Goal: Information Seeking & Learning: Find specific page/section

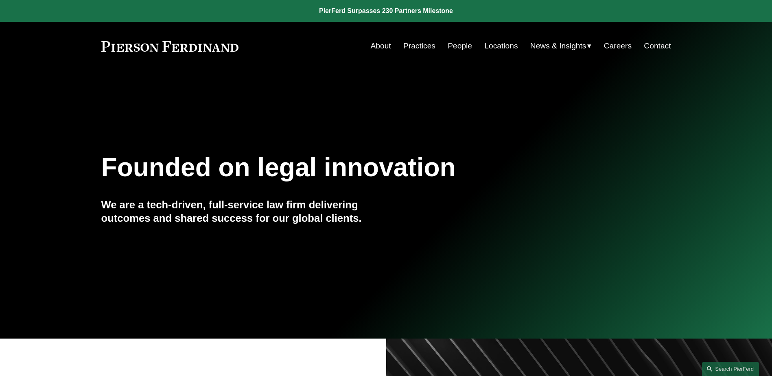
click at [454, 44] on link "People" at bounding box center [460, 45] width 24 height 15
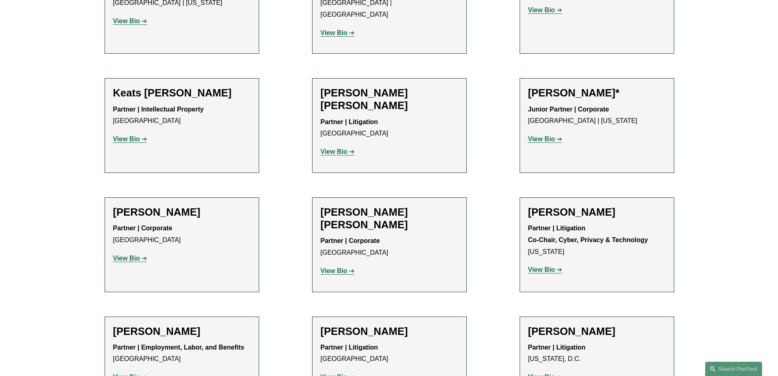
scroll to position [7813, 0]
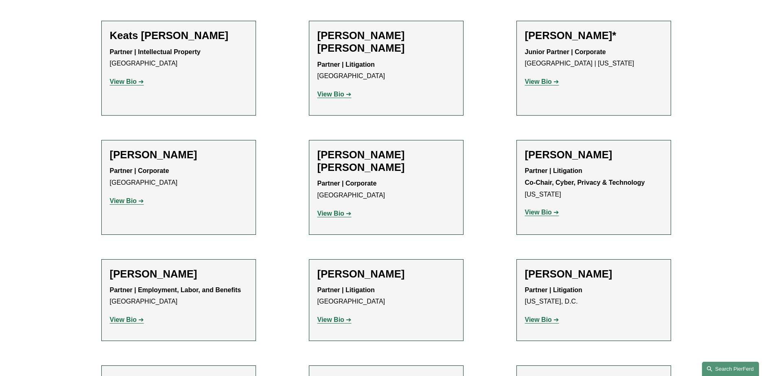
click at [726, 369] on link "Search this site" at bounding box center [730, 369] width 57 height 14
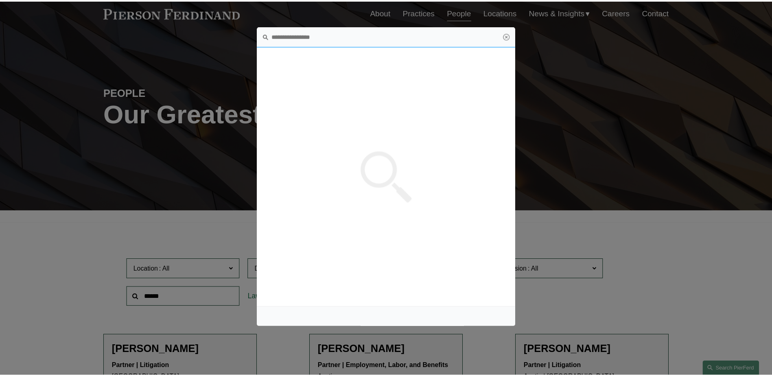
scroll to position [0, 0]
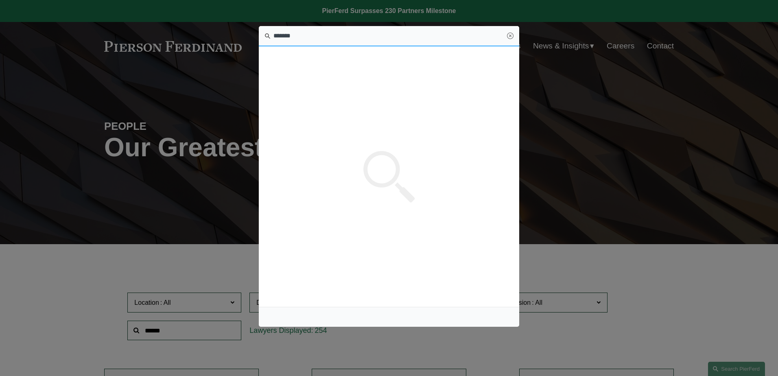
type input "*******"
click at [511, 37] on link "Close" at bounding box center [510, 36] width 7 height 7
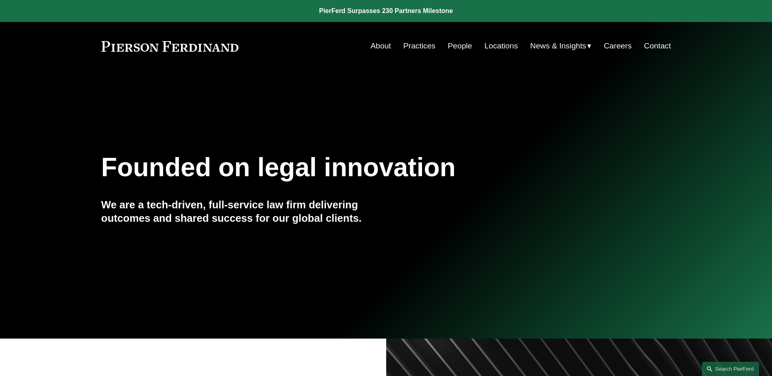
click at [460, 48] on link "People" at bounding box center [460, 45] width 24 height 15
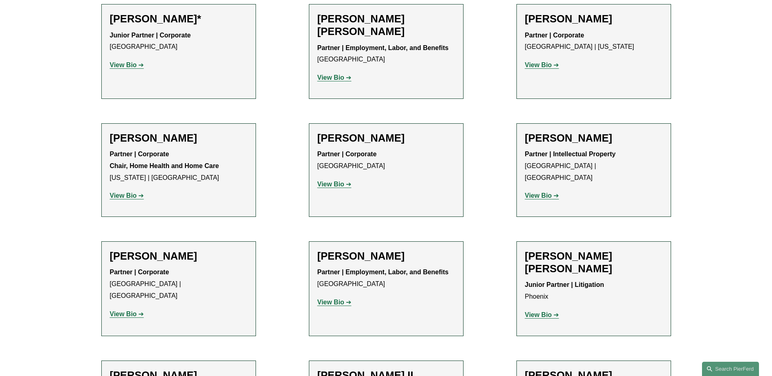
scroll to position [570, 0]
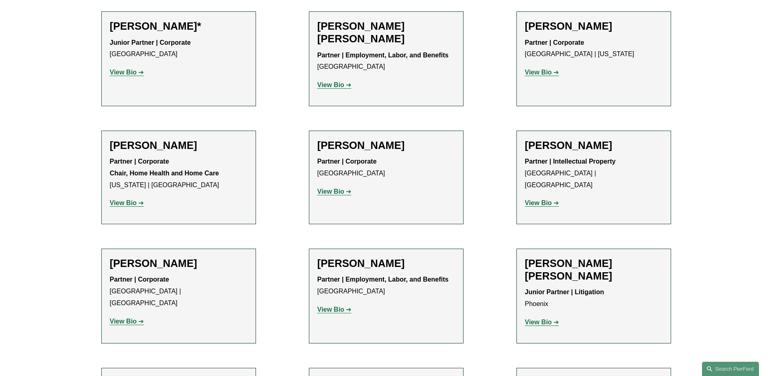
click at [328, 85] on strong "View Bio" at bounding box center [330, 84] width 27 height 7
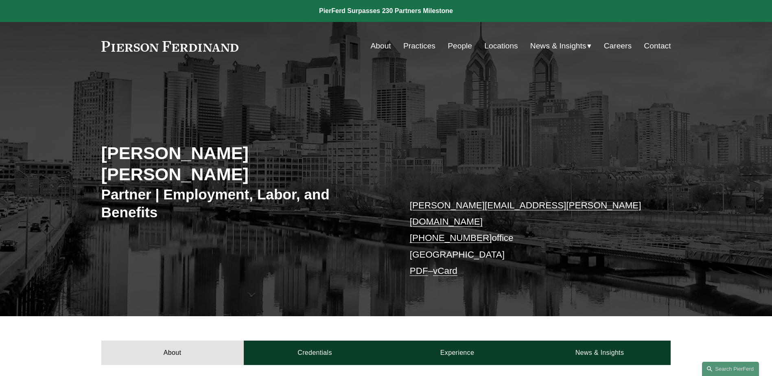
click at [461, 44] on link "People" at bounding box center [460, 45] width 24 height 15
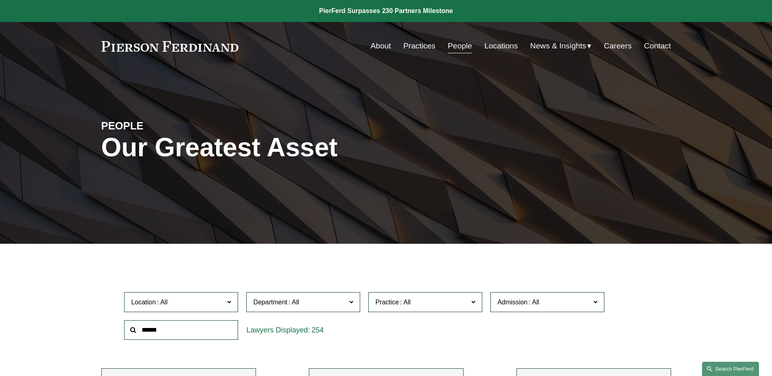
click at [727, 367] on link "Search this site" at bounding box center [730, 369] width 57 height 14
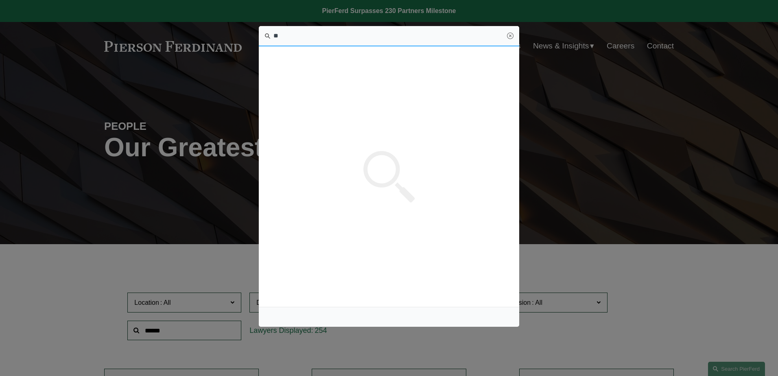
type input "*"
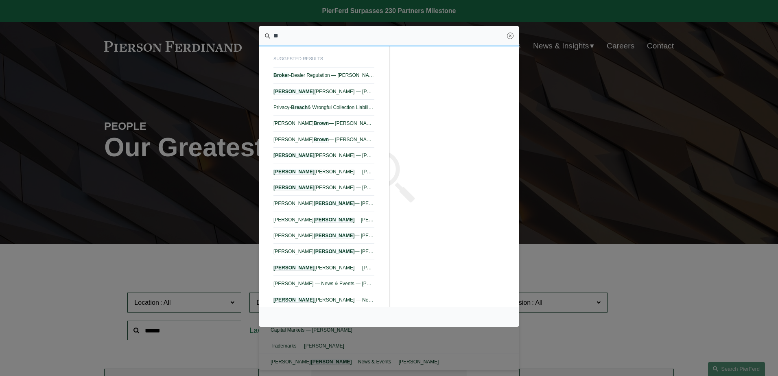
type input "*"
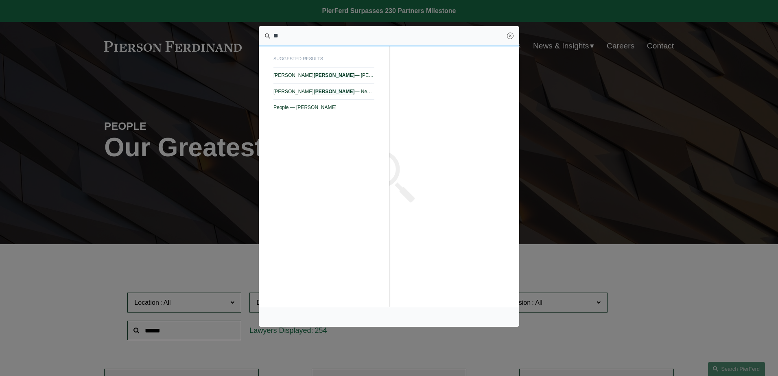
type input "*"
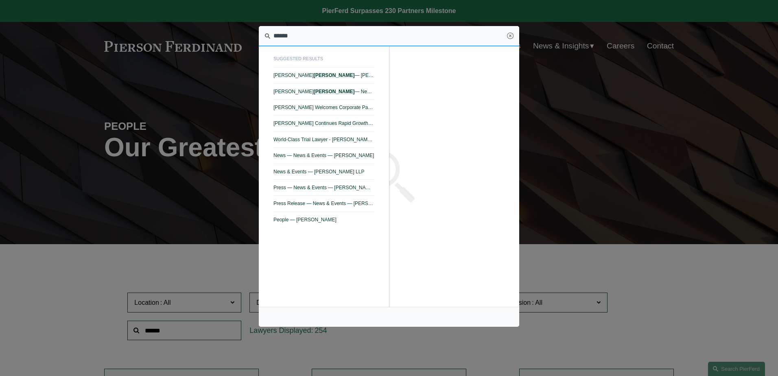
click at [299, 35] on input "******" at bounding box center [389, 36] width 260 height 20
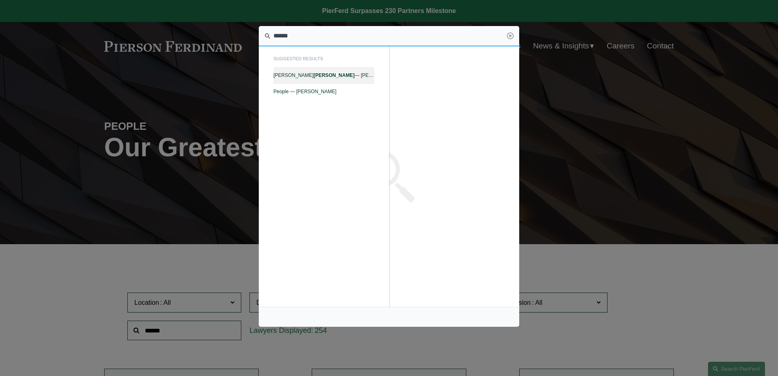
click at [314, 75] on em "Egdorf" at bounding box center [334, 75] width 41 height 6
type input "******"
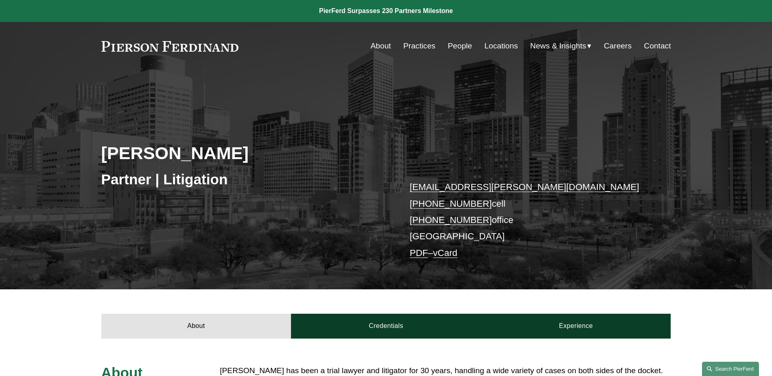
click at [721, 369] on link "Search this site" at bounding box center [730, 369] width 57 height 14
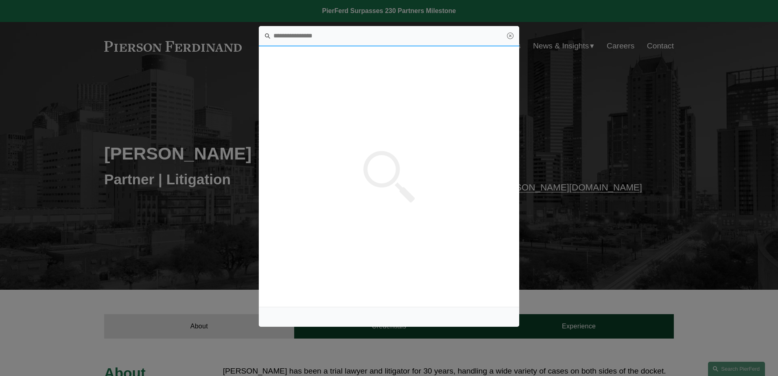
click at [361, 36] on input "Search this site" at bounding box center [389, 36] width 260 height 20
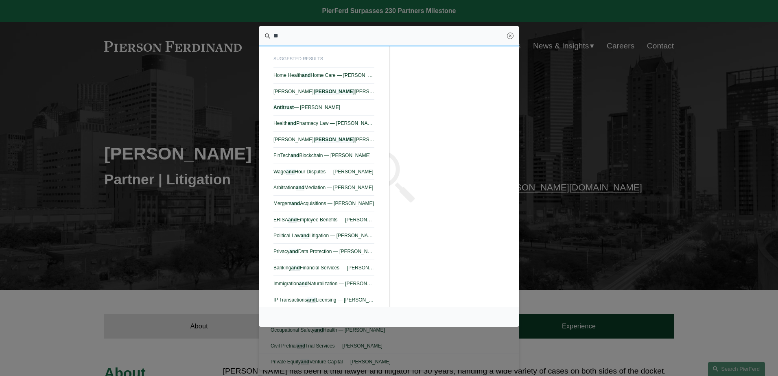
type input "*"
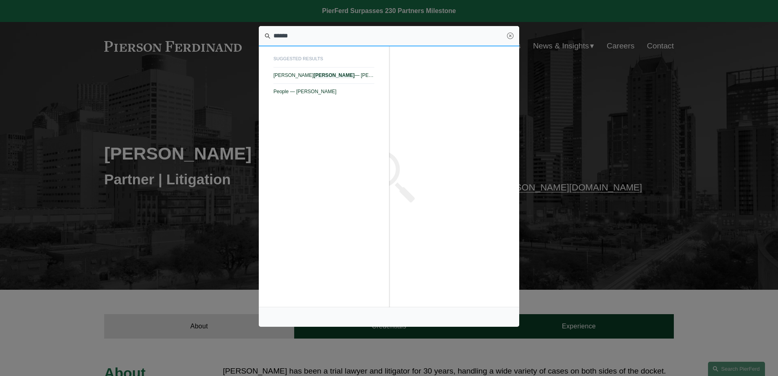
drag, startPoint x: 307, startPoint y: 41, endPoint x: 245, endPoint y: 37, distance: 62.0
drag, startPoint x: 299, startPoint y: 34, endPoint x: 260, endPoint y: 35, distance: 38.3
click at [260, 35] on input "********" at bounding box center [389, 36] width 260 height 20
click at [276, 32] on input "****" at bounding box center [389, 36] width 260 height 20
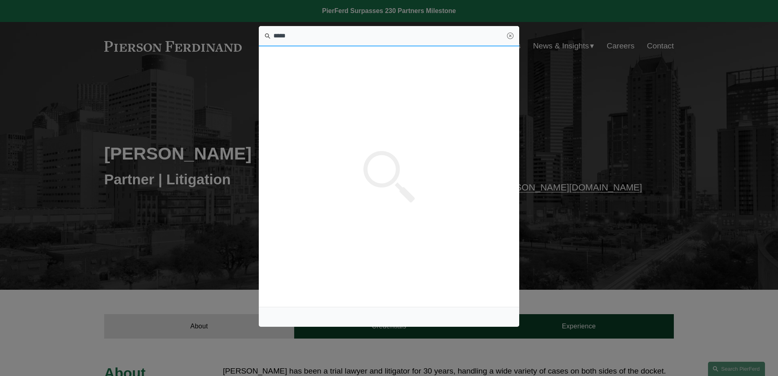
click at [281, 35] on input "*****" at bounding box center [389, 36] width 260 height 20
click at [310, 74] on span "People — [PERSON_NAME]" at bounding box center [323, 75] width 101 height 6
type input "*********"
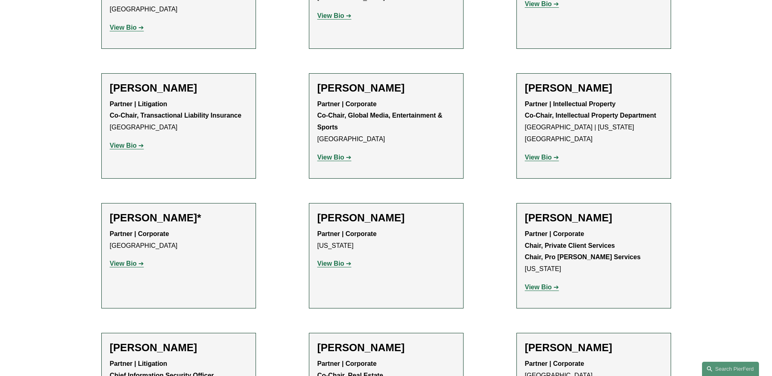
scroll to position [8626, 0]
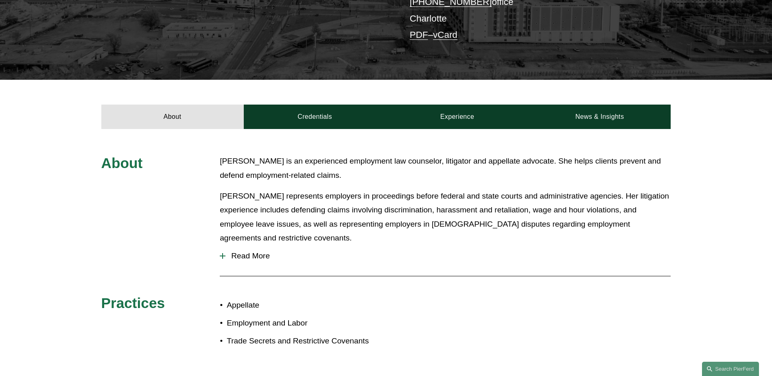
scroll to position [326, 0]
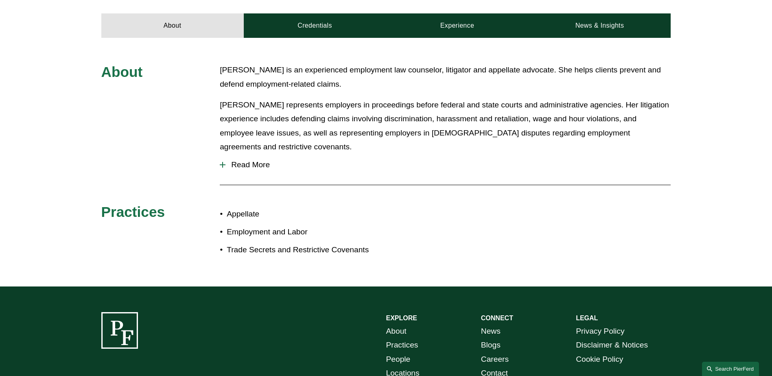
click at [733, 368] on link "Search this site" at bounding box center [730, 369] width 57 height 14
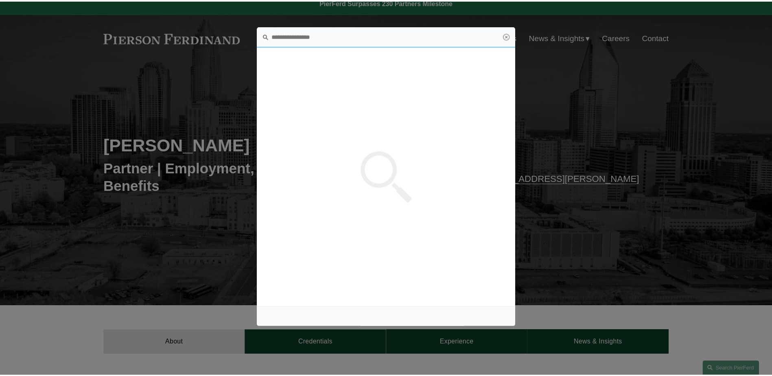
scroll to position [0, 0]
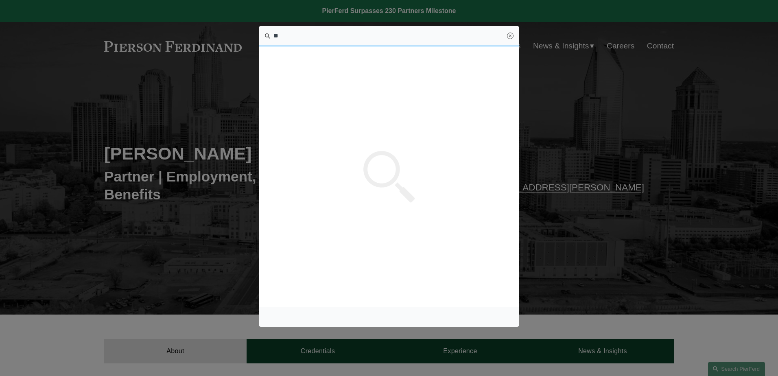
type input "*"
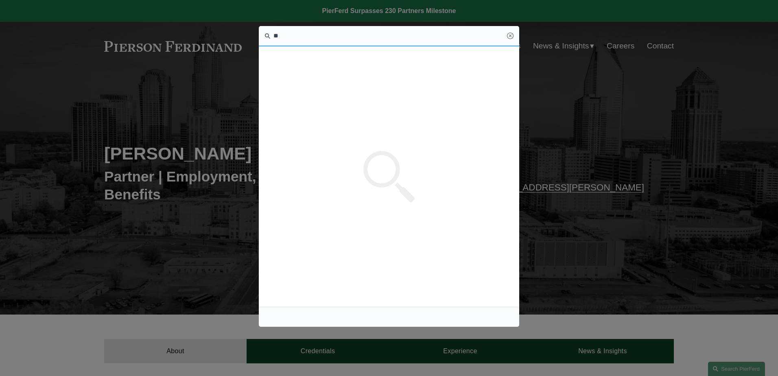
type input "*"
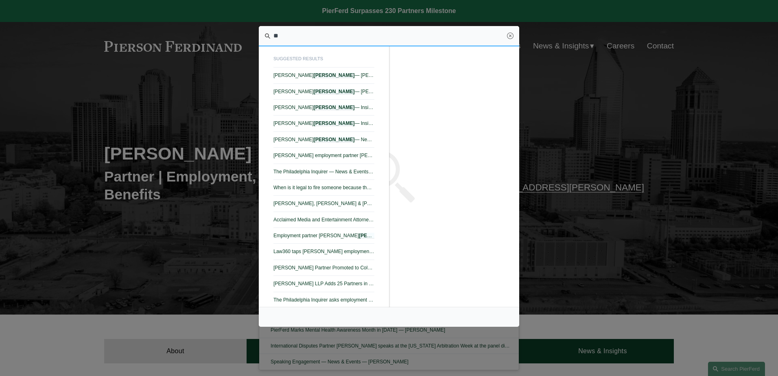
type input "*"
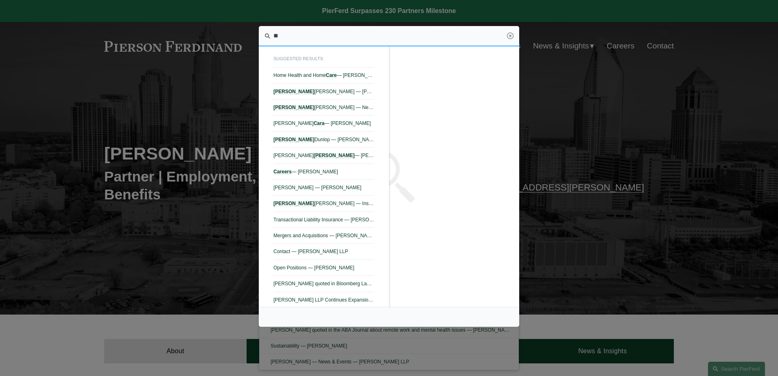
type input "*"
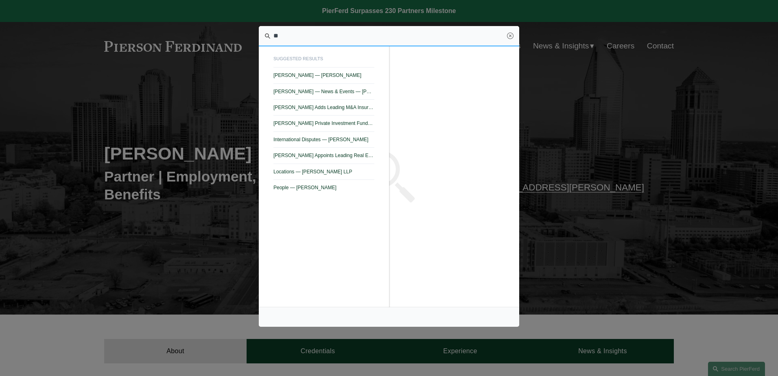
type input "*"
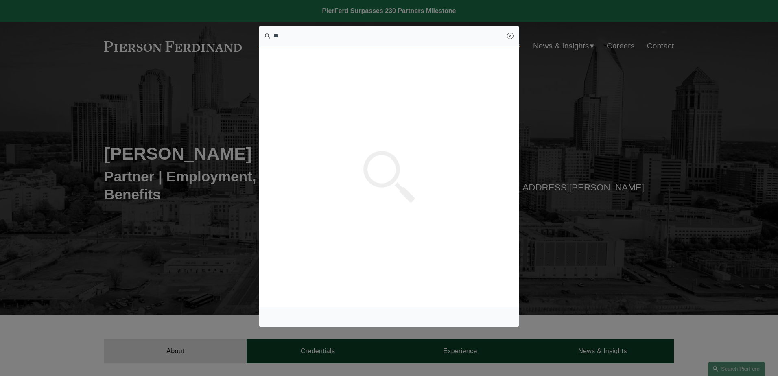
type input "*"
type input "******"
click at [508, 37] on link "Close" at bounding box center [510, 36] width 7 height 7
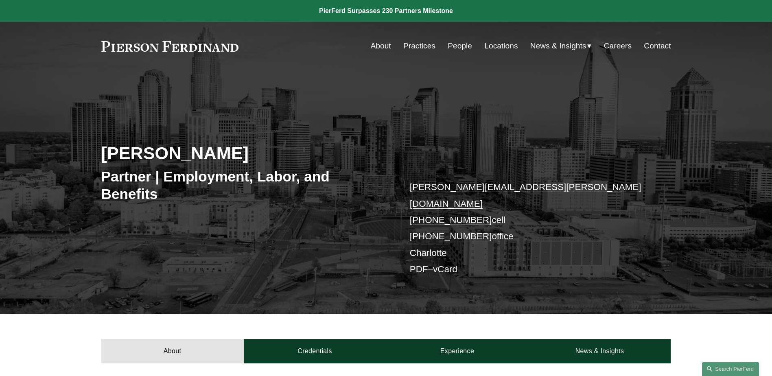
click at [456, 47] on link "People" at bounding box center [460, 45] width 24 height 15
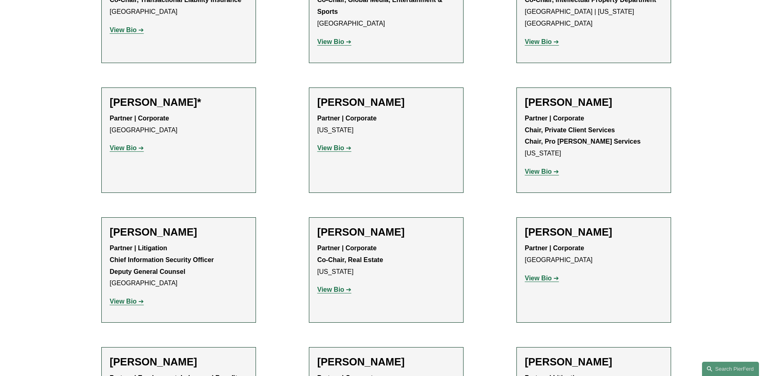
scroll to position [8708, 0]
